Goal: Check status: Check status

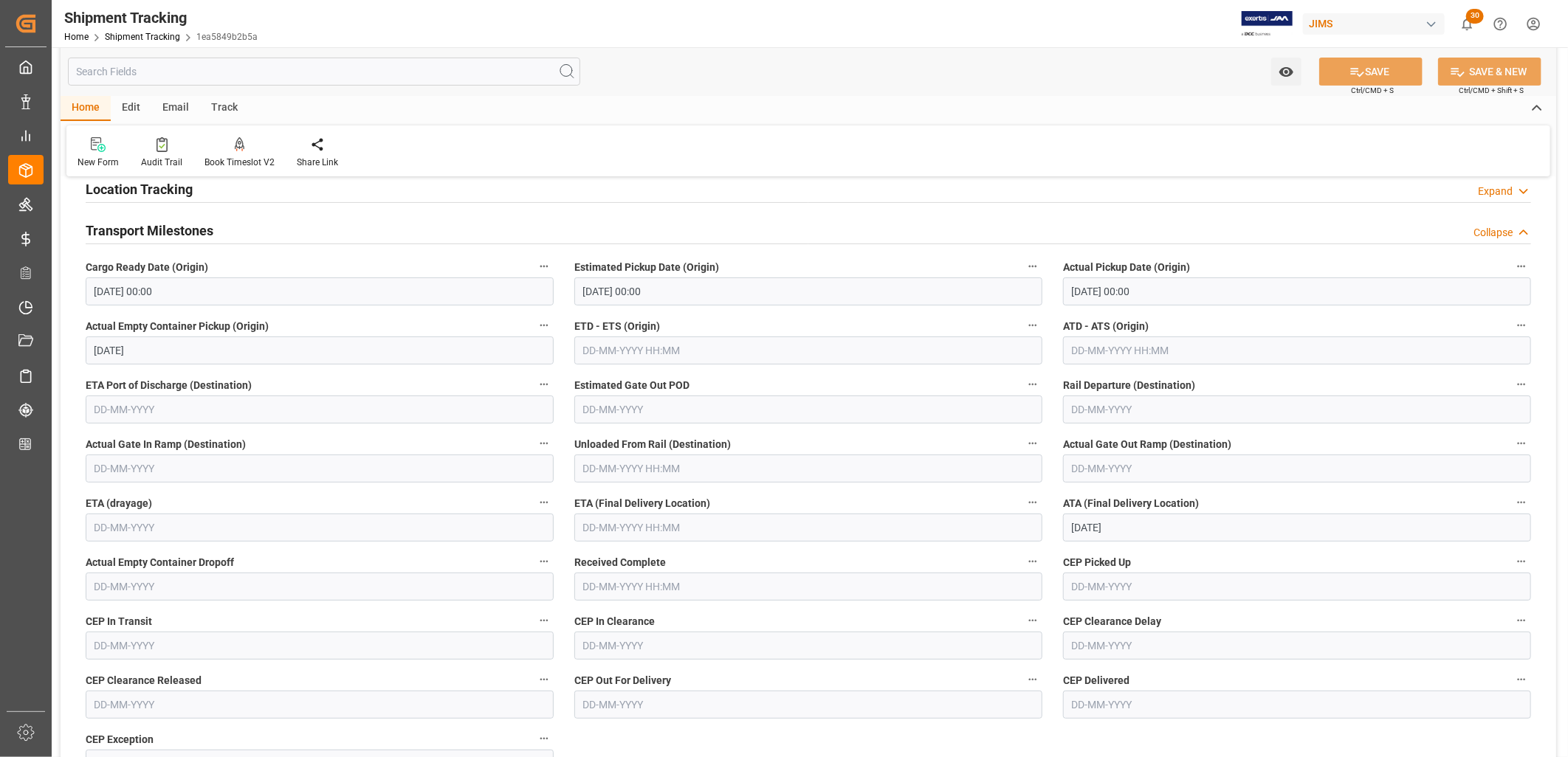
scroll to position [82, 0]
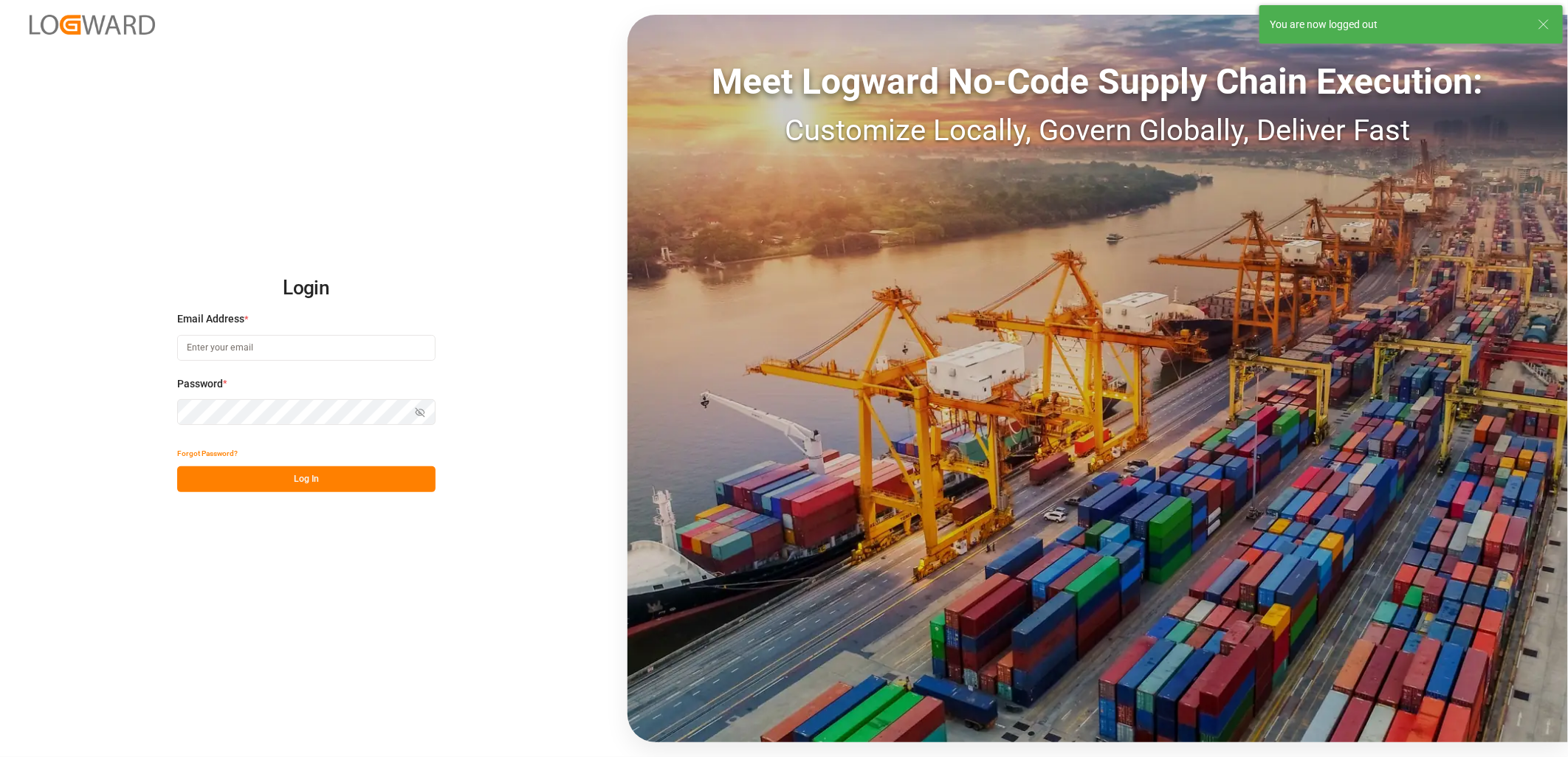
type input "[PERSON_NAME][EMAIL_ADDRESS][PERSON_NAME][DOMAIN_NAME]"
click at [309, 480] on button "Log In" at bounding box center [306, 480] width 258 height 26
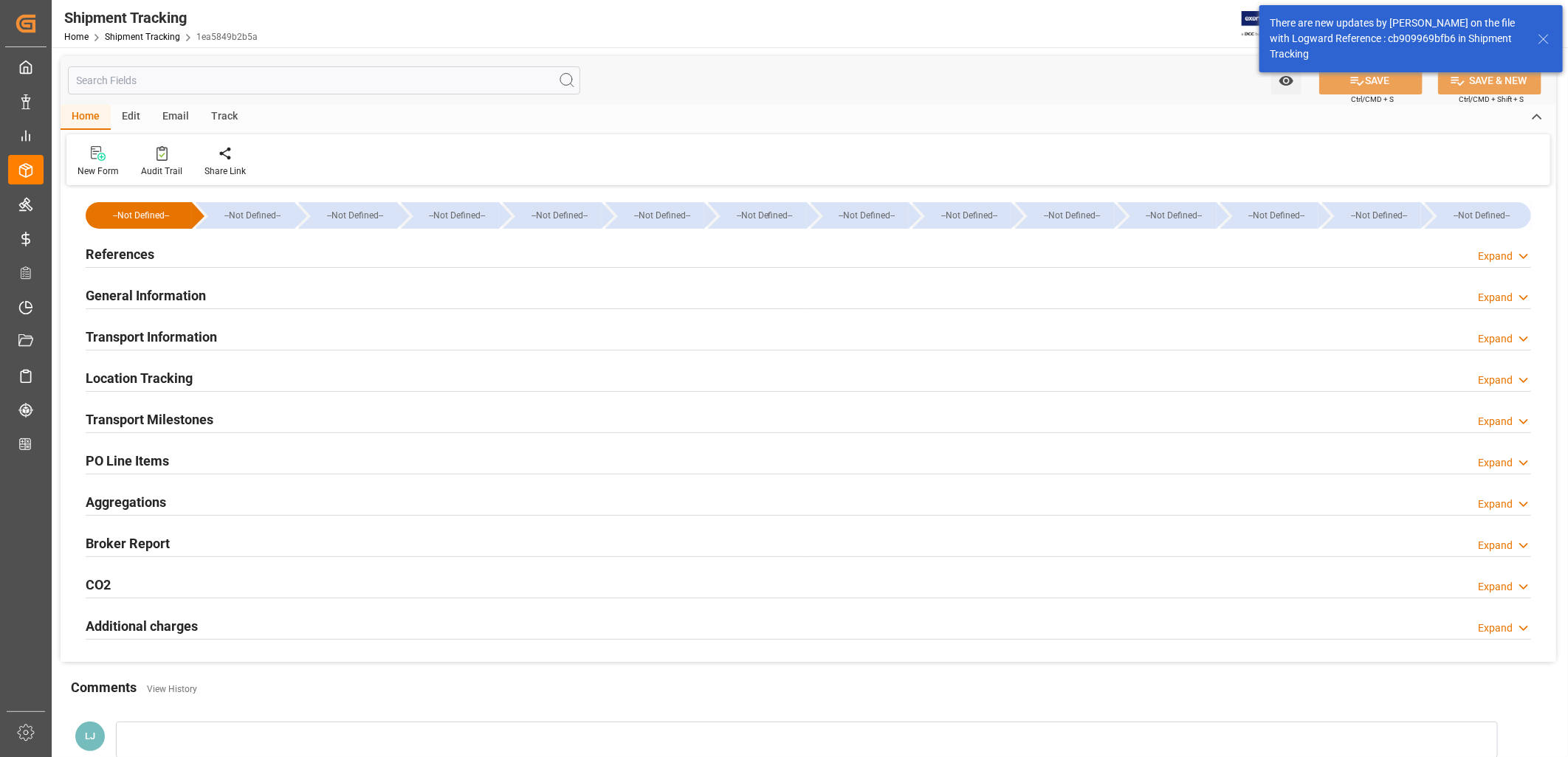
type input "15-09-2025"
click at [136, 257] on h2 "References" at bounding box center [119, 254] width 69 height 20
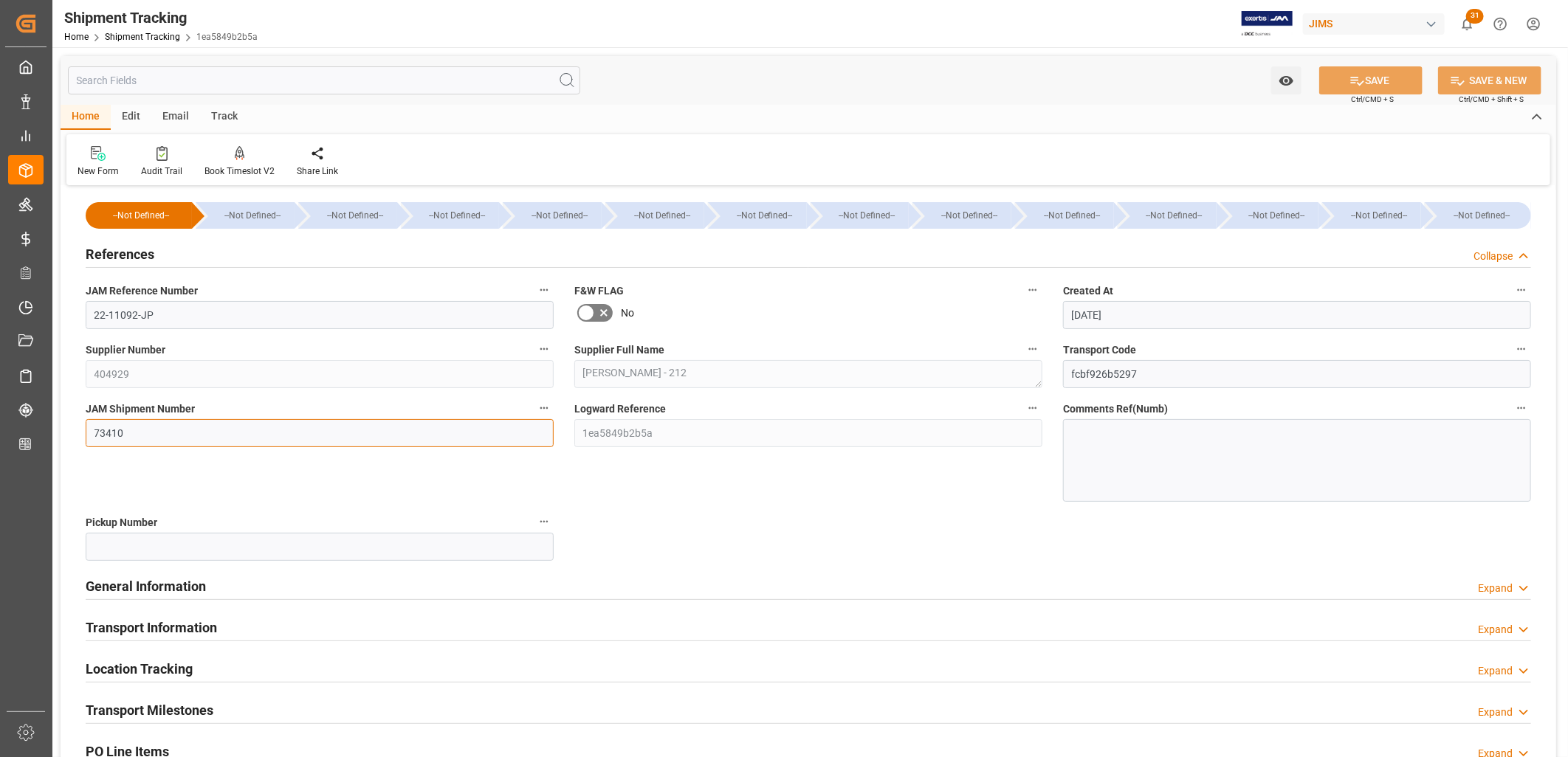
click at [130, 435] on input "73410" at bounding box center [319, 433] width 468 height 28
drag, startPoint x: 130, startPoint y: 435, endPoint x: 80, endPoint y: 430, distance: 50.2
click at [80, 430] on div "JAM Shipment Number 73410" at bounding box center [320, 450] width 489 height 114
type input "73412"
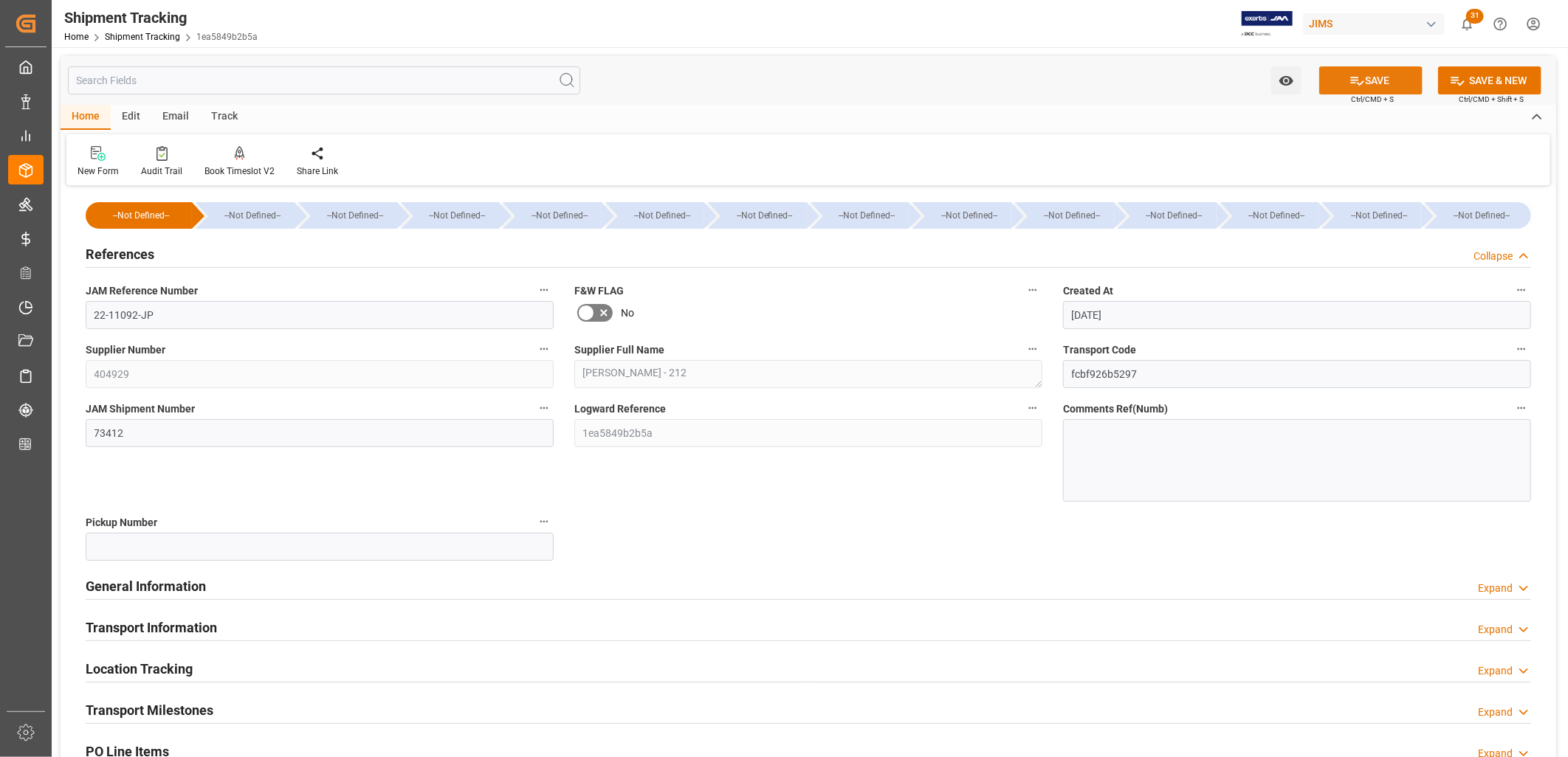
click at [1382, 76] on button "SAVE" at bounding box center [1370, 80] width 103 height 28
